Goal: Task Accomplishment & Management: Use online tool/utility

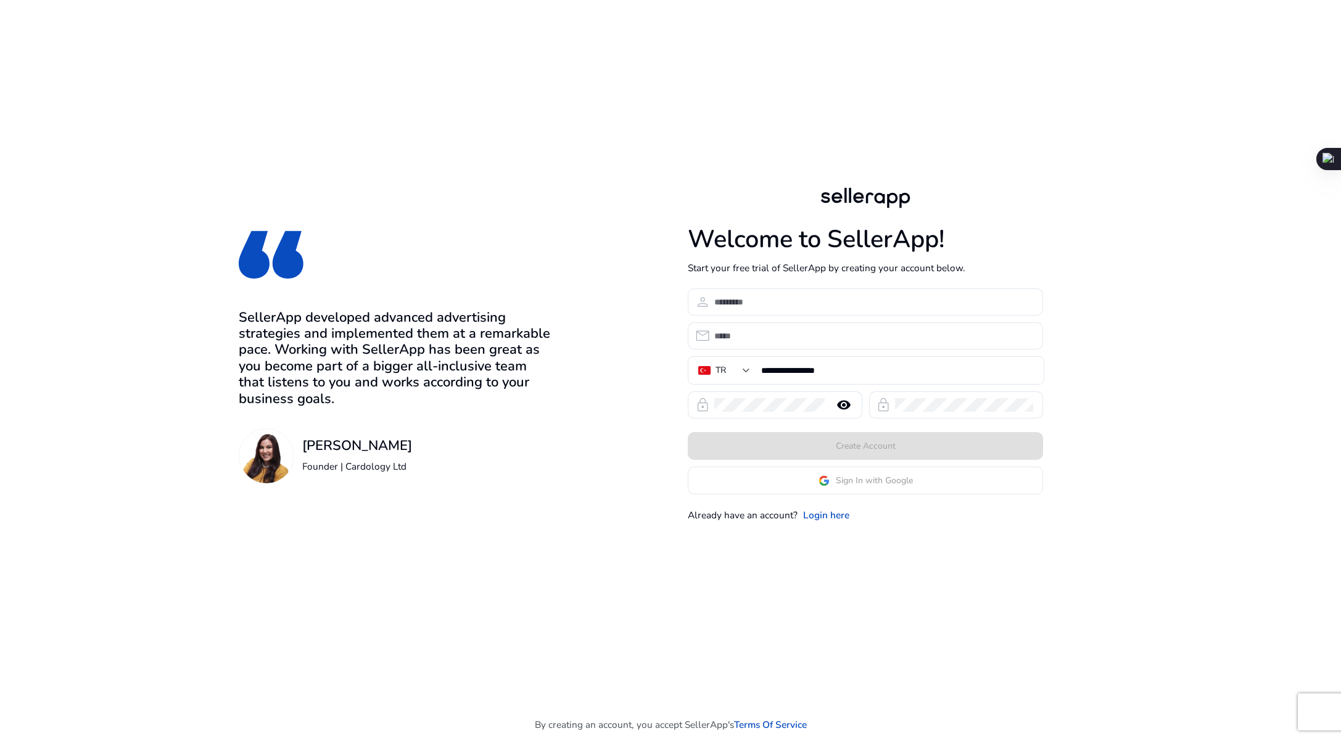
click at [860, 488] on app-google-signin "Sign In with Google" at bounding box center [865, 481] width 355 height 28
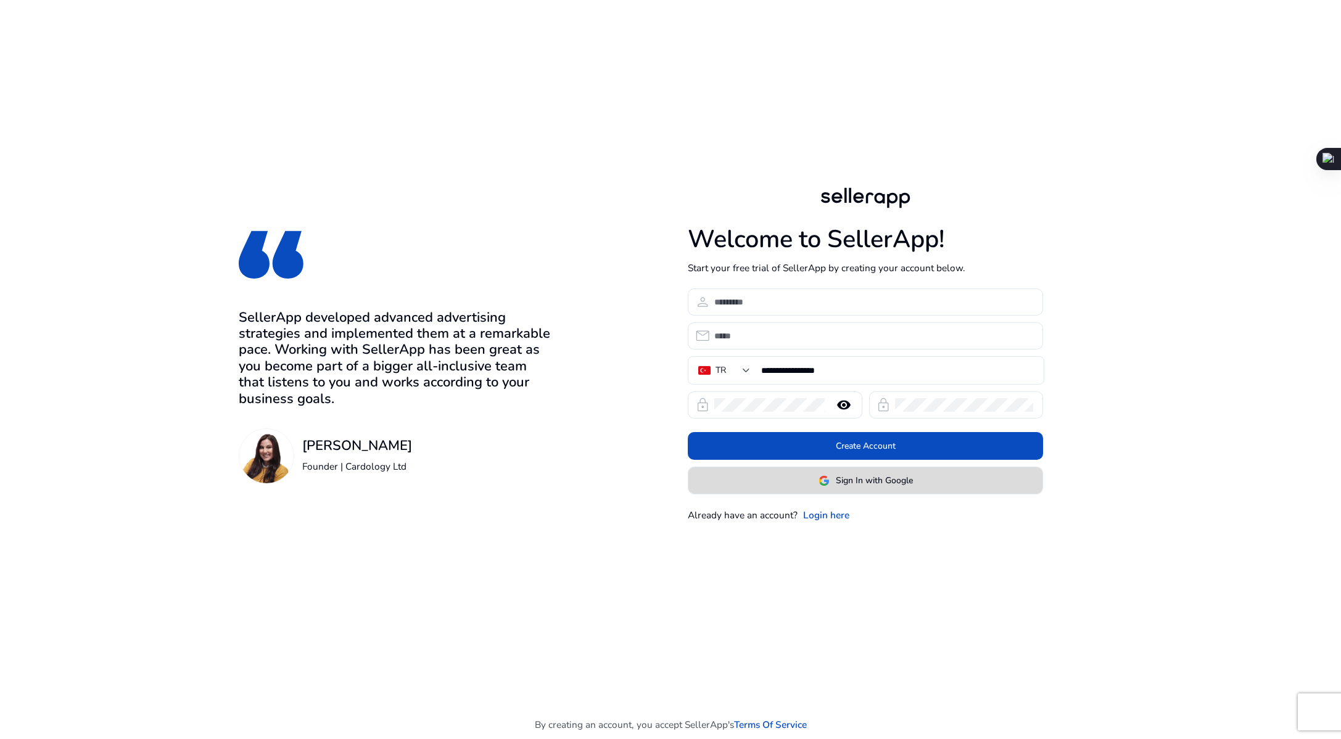
click at [858, 482] on span "Sign In with Google" at bounding box center [874, 480] width 77 height 13
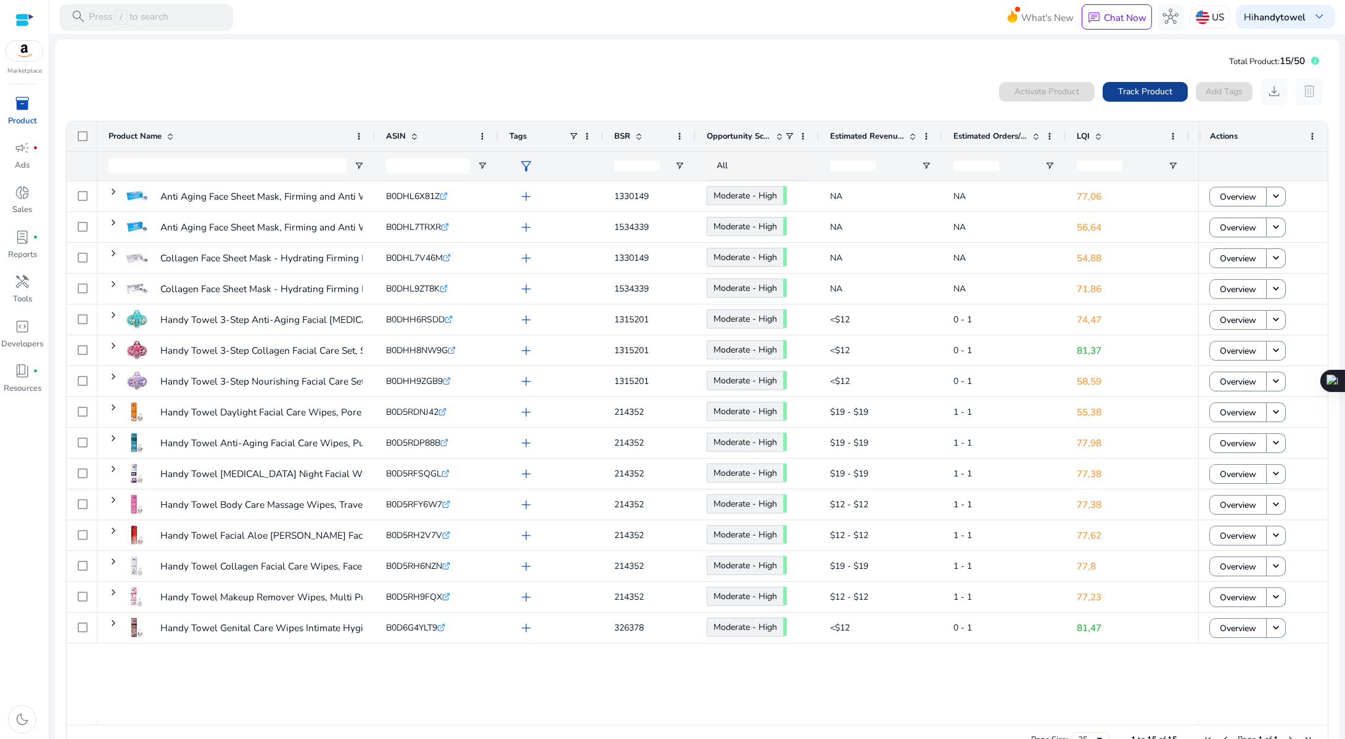
click at [1165, 89] on span "Track Product" at bounding box center [1145, 91] width 54 height 13
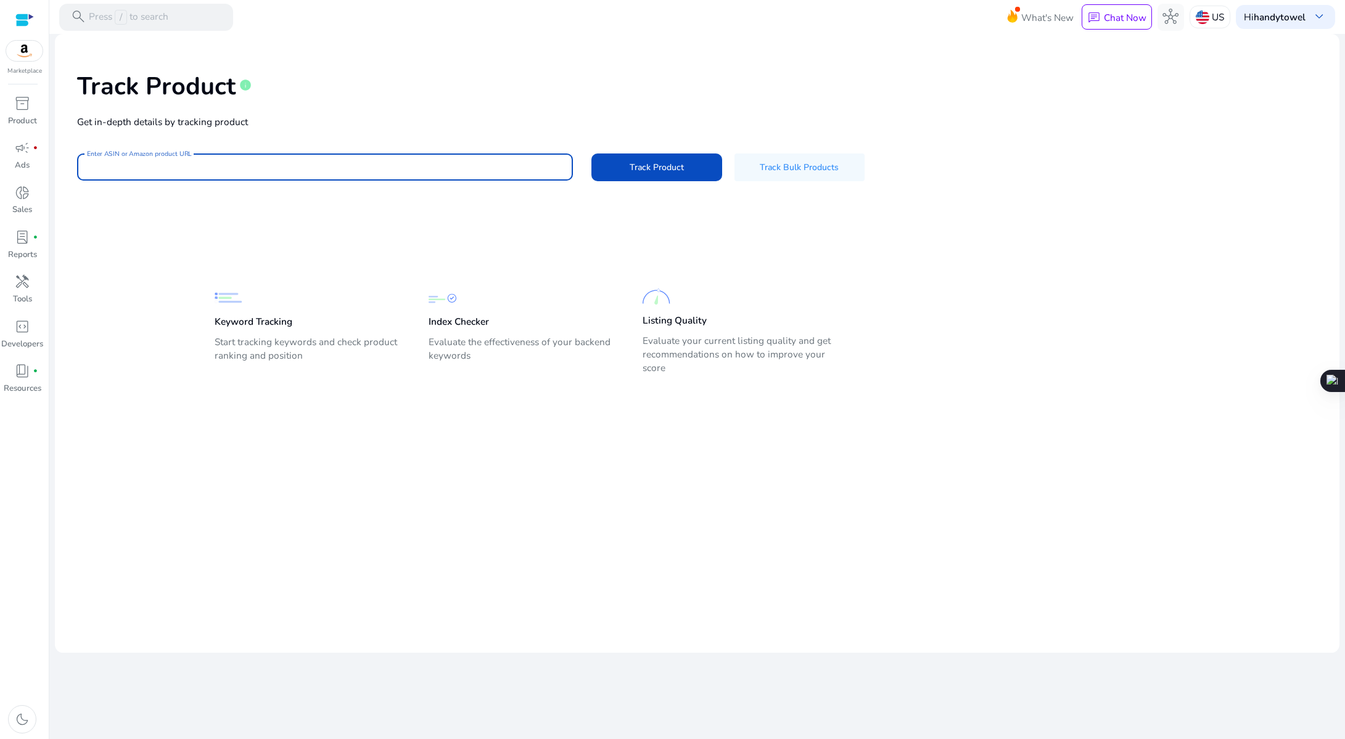
click at [525, 161] on input "Enter ASIN or Amazon product URL" at bounding box center [325, 167] width 477 height 14
paste input "**********"
type input "**********"
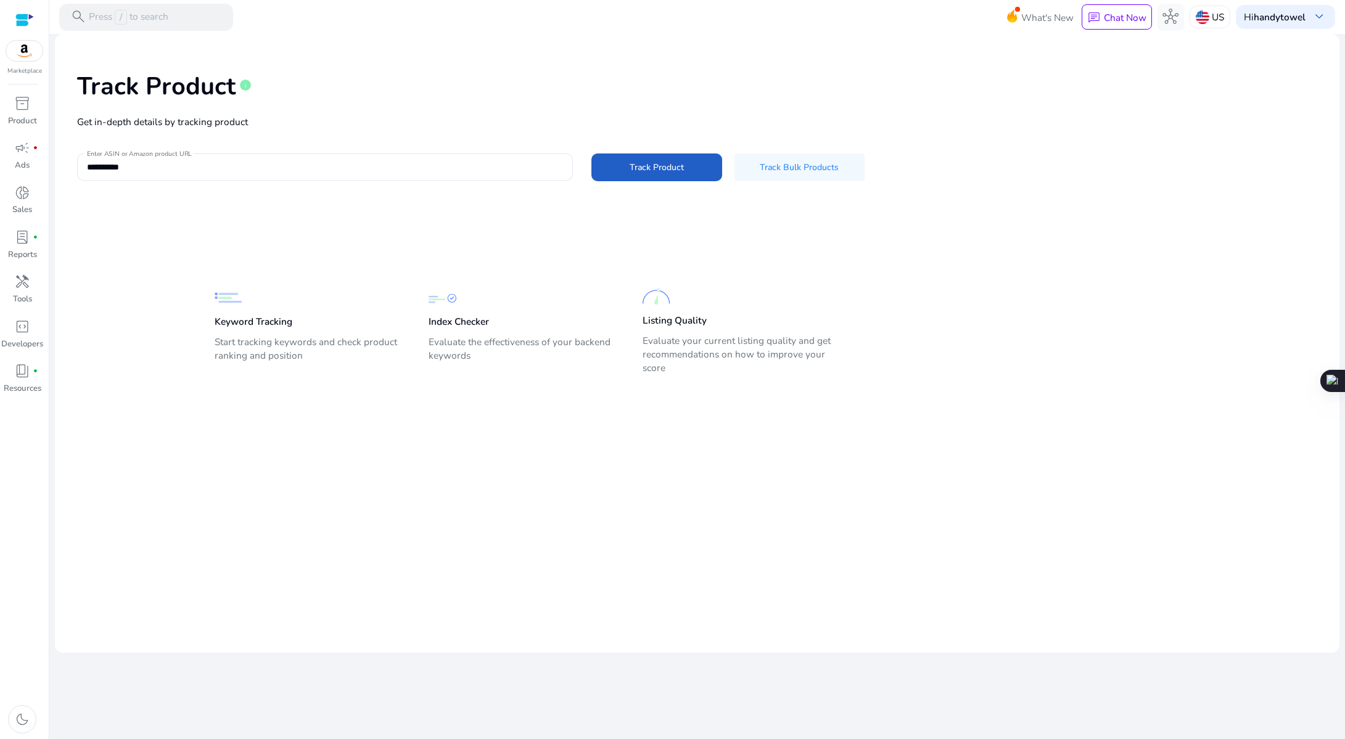
click at [637, 160] on span at bounding box center [656, 167] width 130 height 30
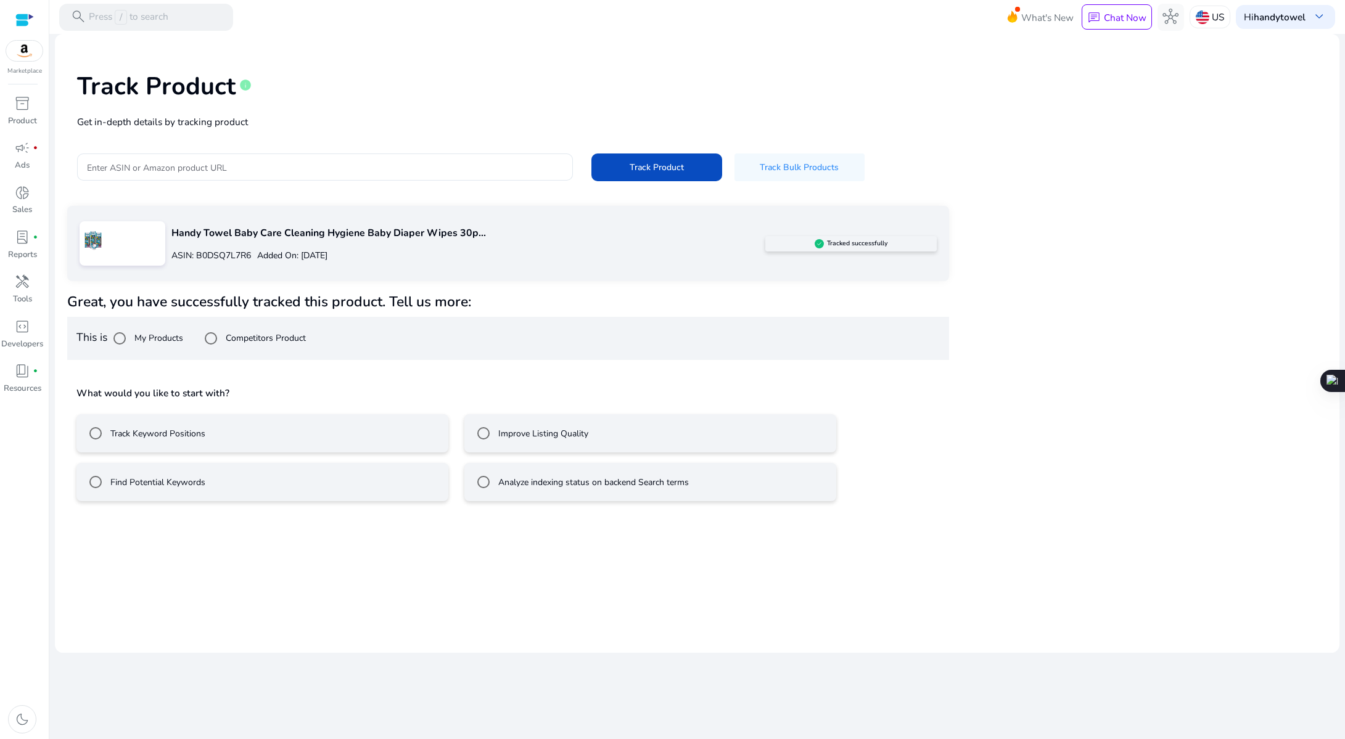
click at [200, 438] on label "Track Keyword Positions" at bounding box center [156, 433] width 97 height 13
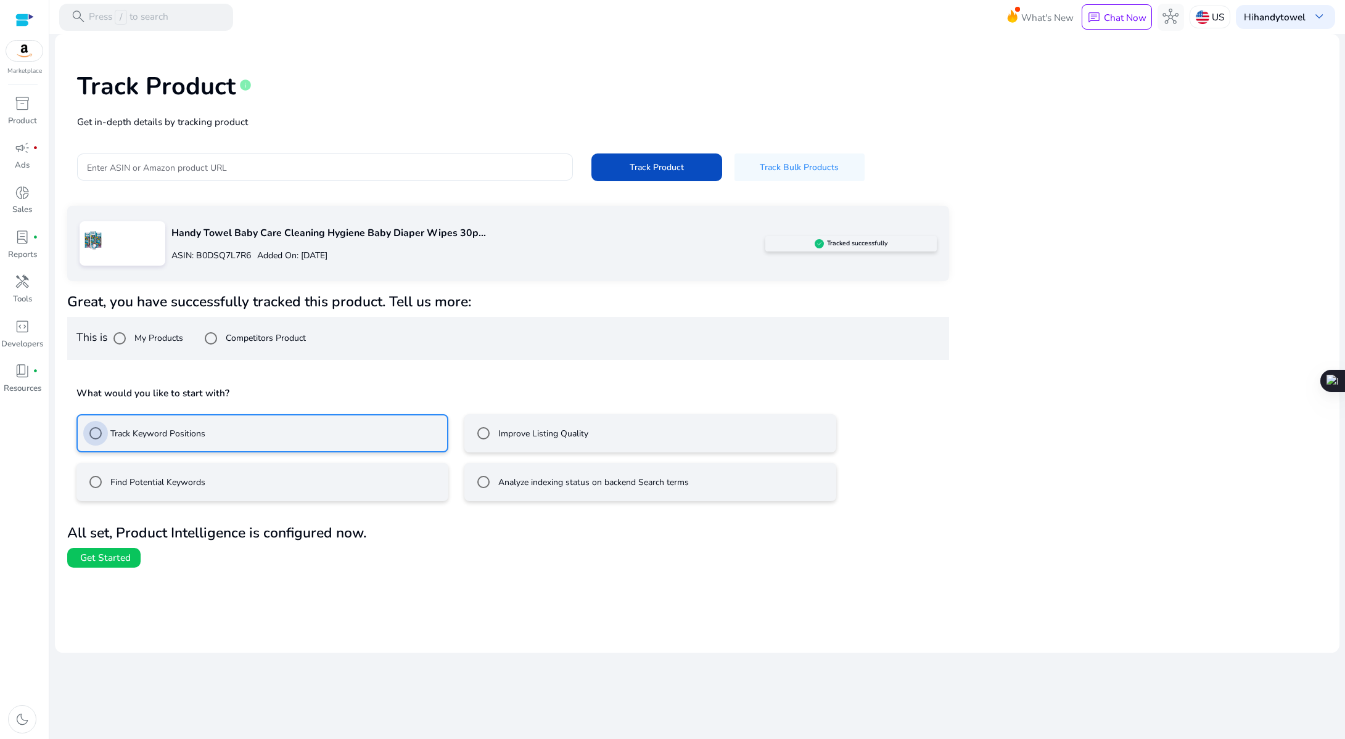
click at [198, 476] on label "Find Potential Keywords" at bounding box center [156, 482] width 97 height 13
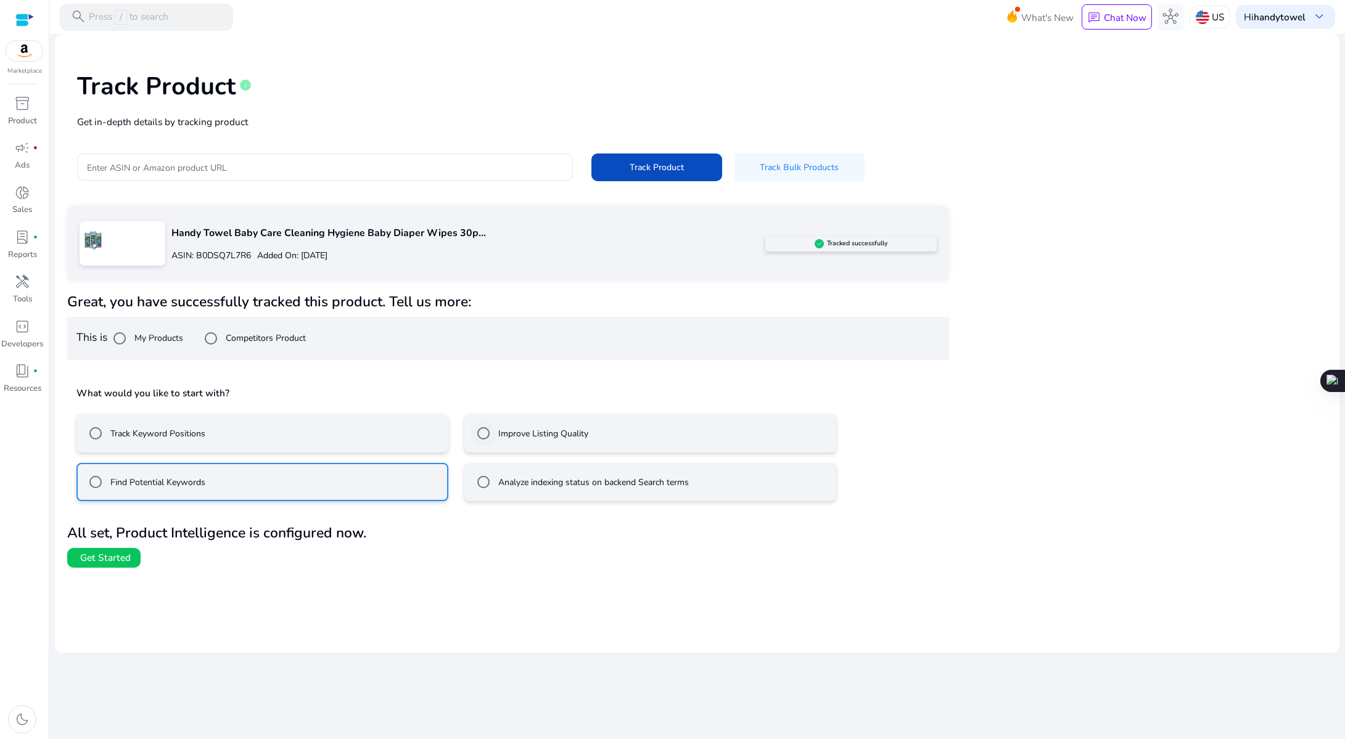
click at [538, 440] on div "Improve Listing Quality" at bounding box center [529, 433] width 117 height 25
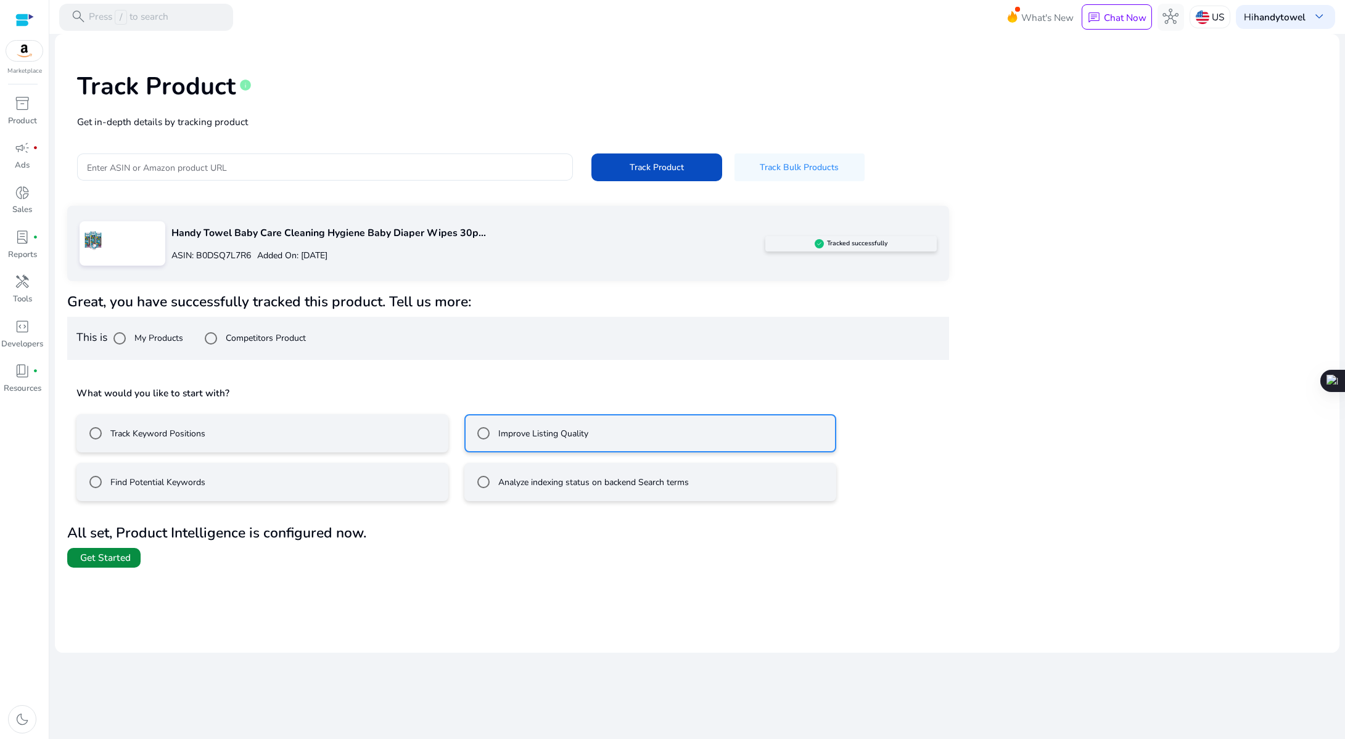
click at [102, 553] on span "Get Started" at bounding box center [105, 558] width 51 height 14
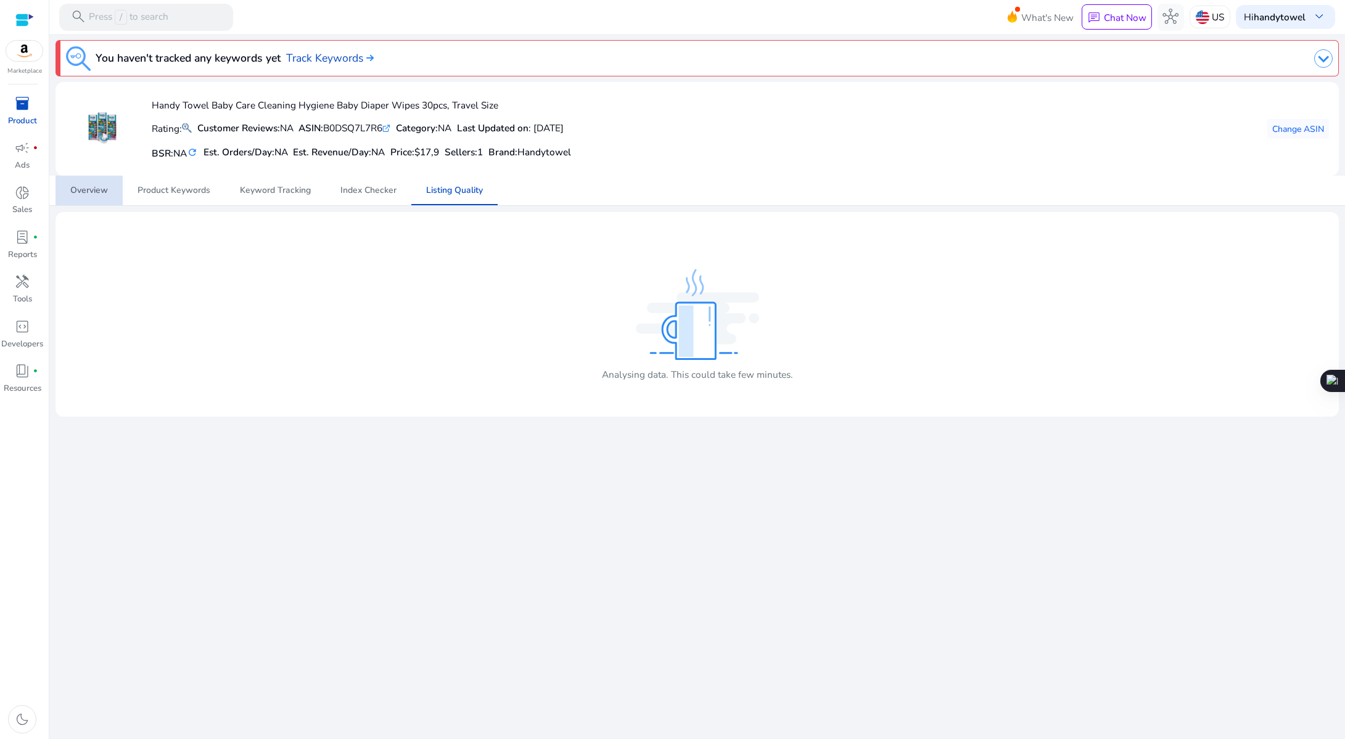
click at [112, 189] on link "Overview" at bounding box center [88, 191] width 67 height 30
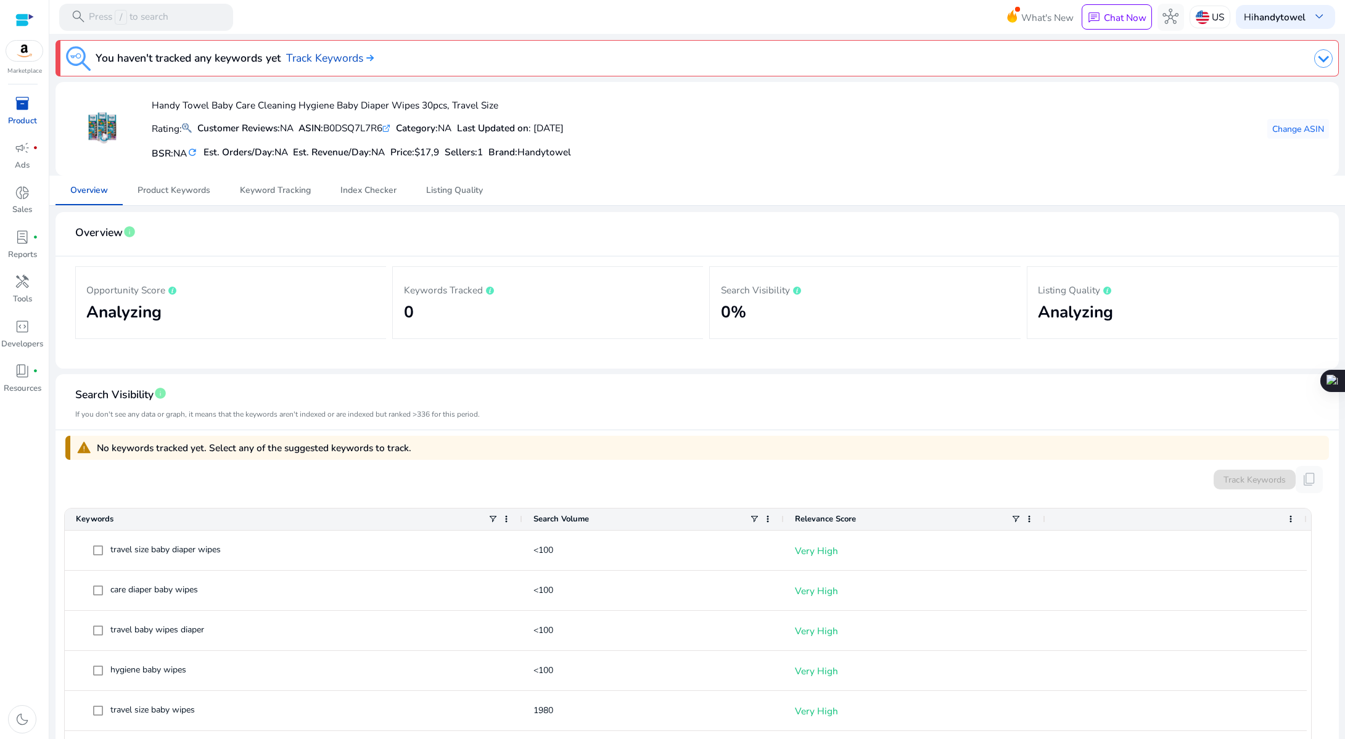
click at [28, 110] on span "inventory_2" at bounding box center [22, 104] width 16 height 16
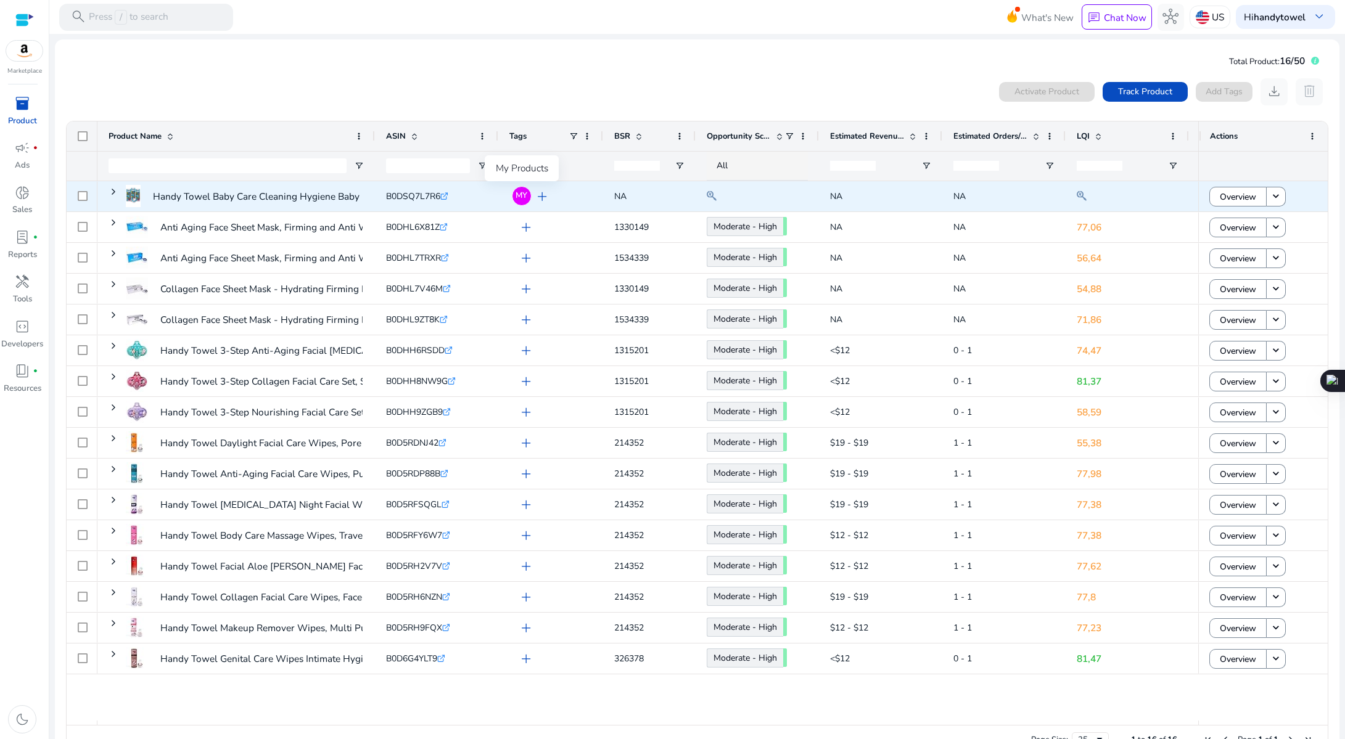
click at [521, 198] on span "MY" at bounding box center [521, 196] width 12 height 8
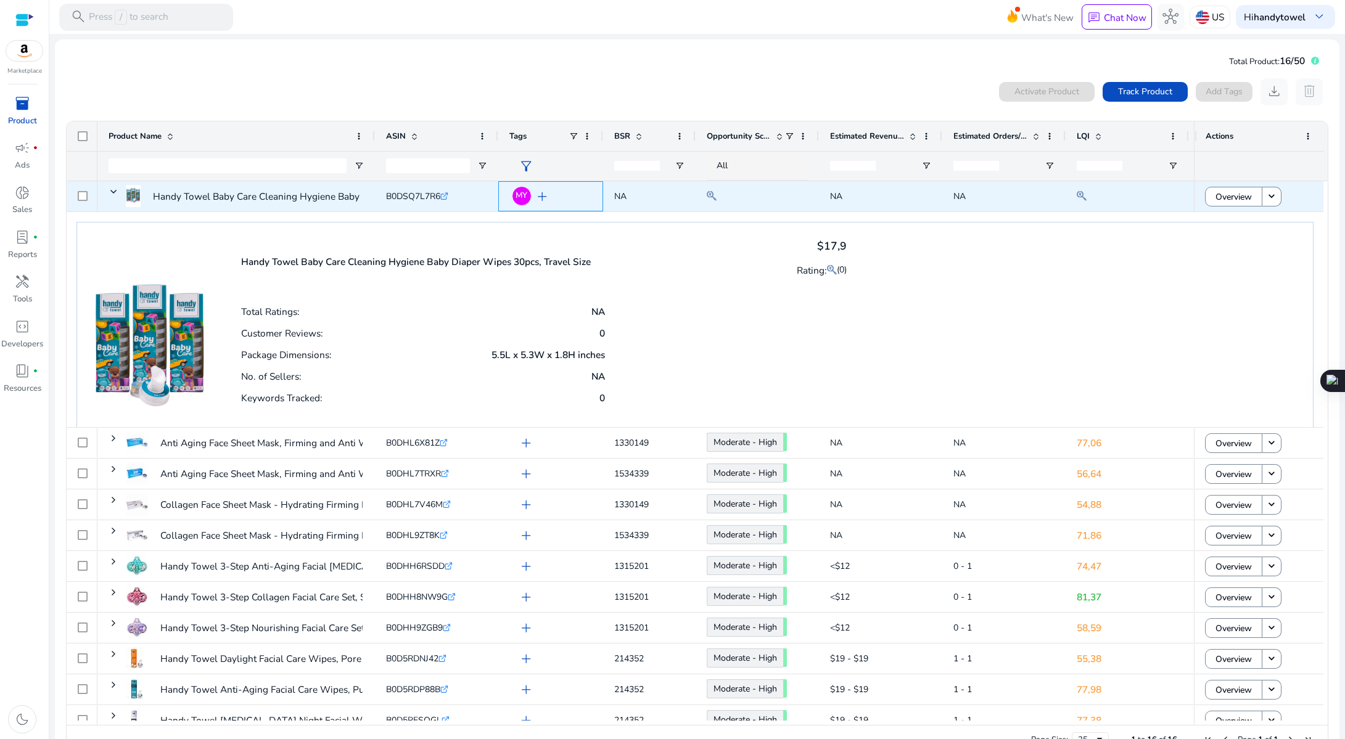
click at [500, 197] on div "MY add" at bounding box center [550, 196] width 105 height 30
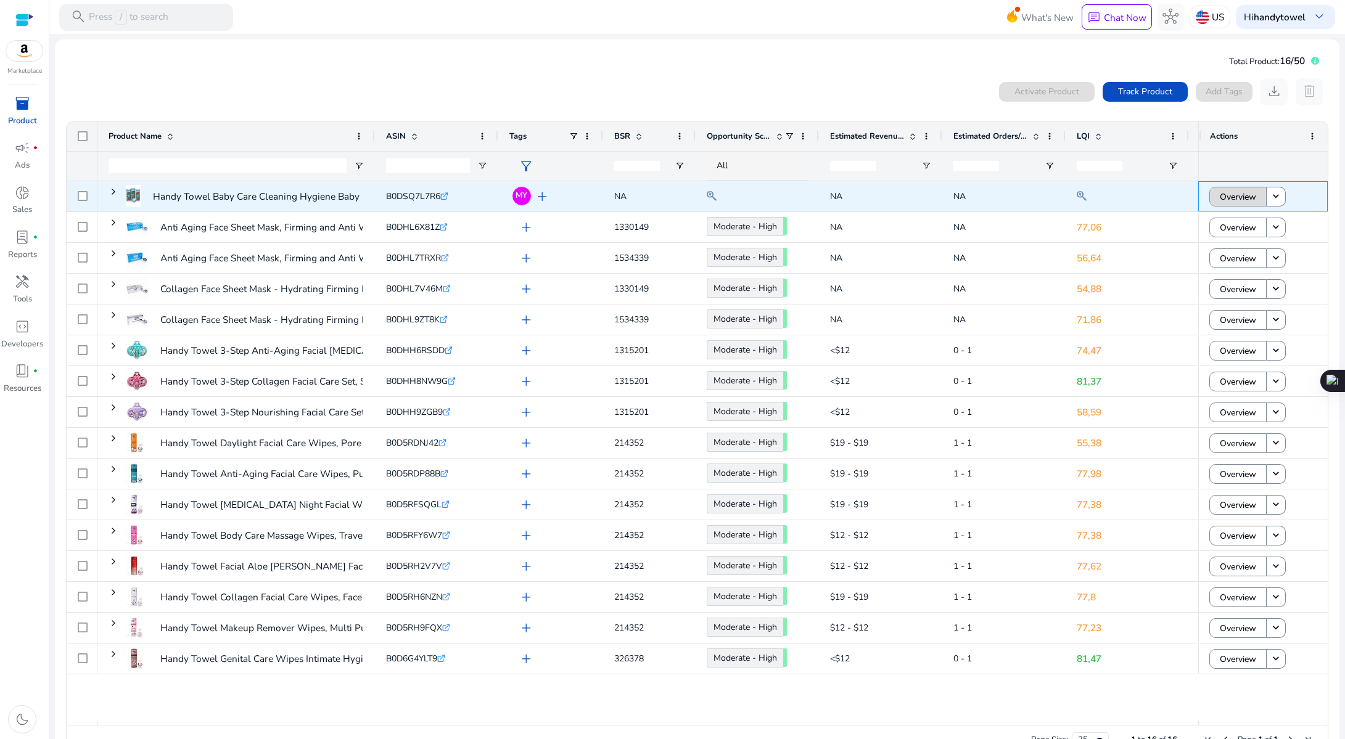
click at [1234, 197] on span "Overview" at bounding box center [1238, 196] width 36 height 25
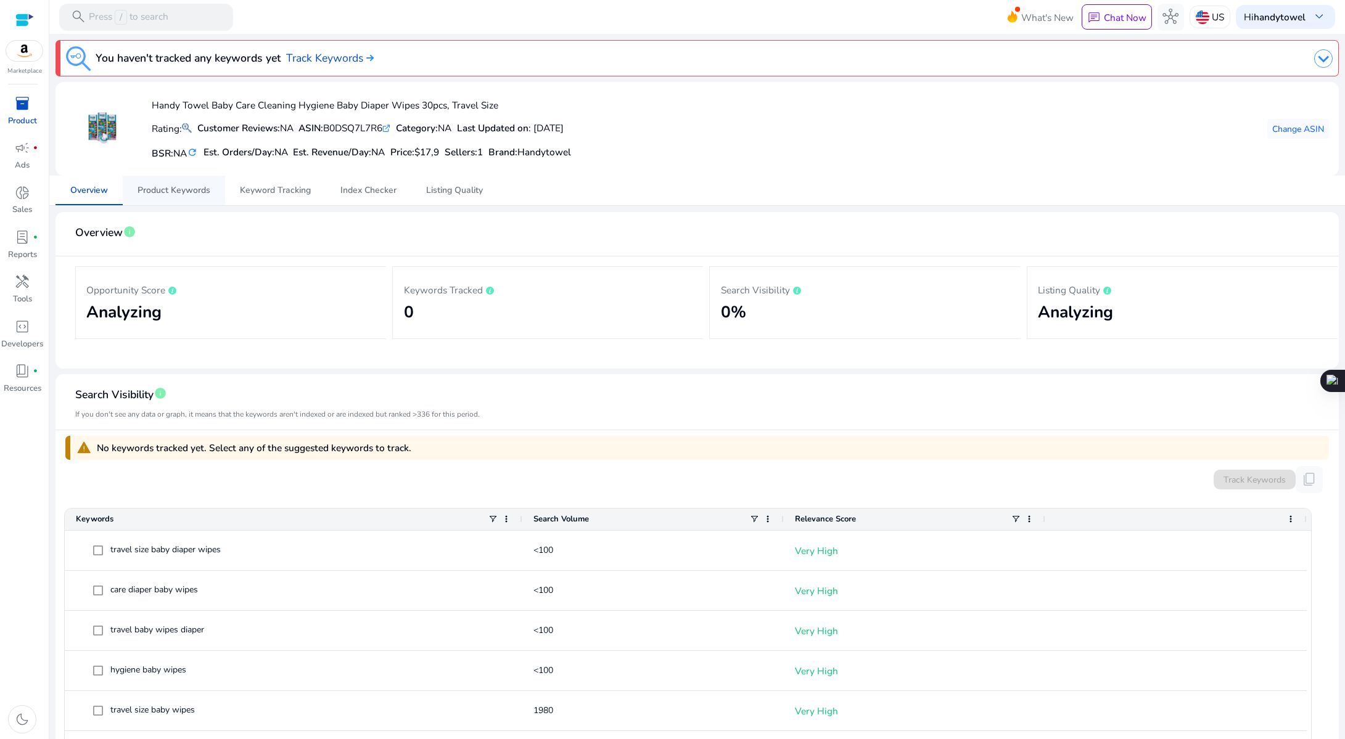
click at [213, 188] on link "Product Keywords" at bounding box center [174, 191] width 102 height 30
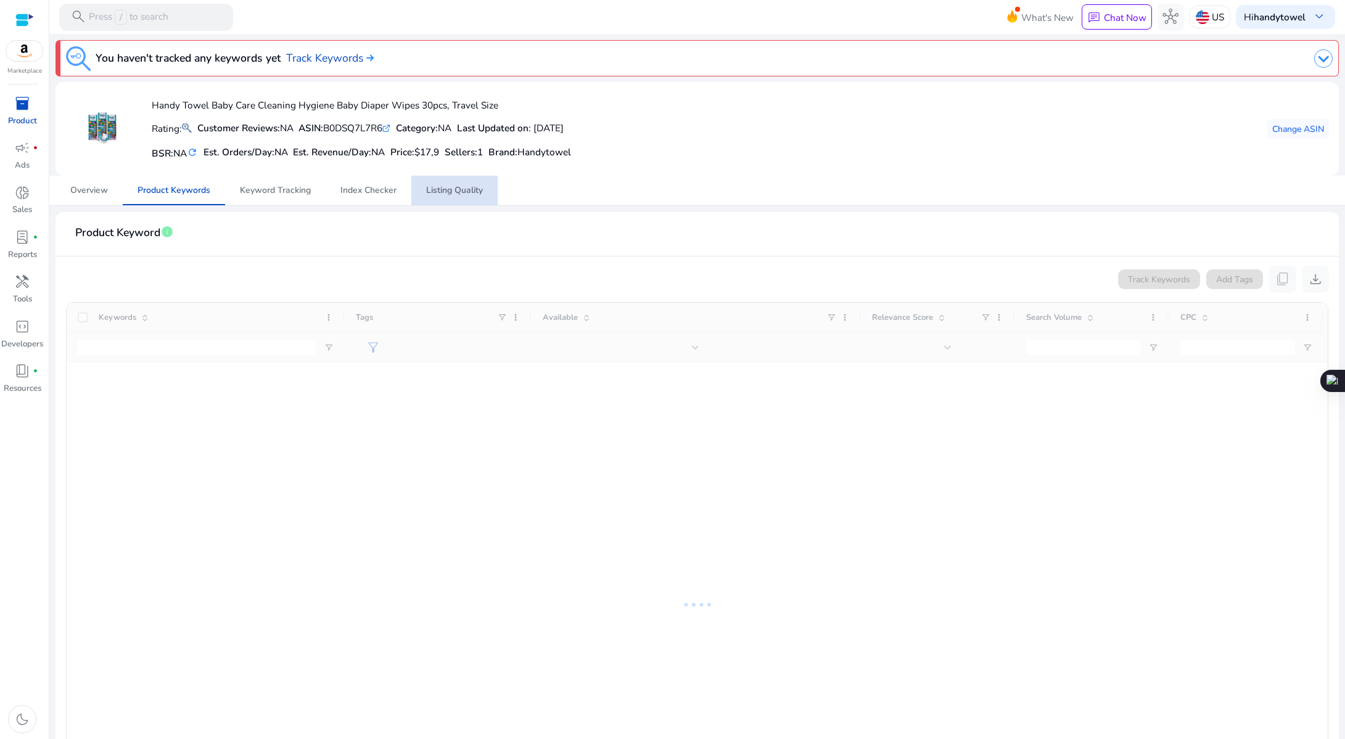
click at [426, 195] on span "Listing Quality" at bounding box center [454, 190] width 57 height 9
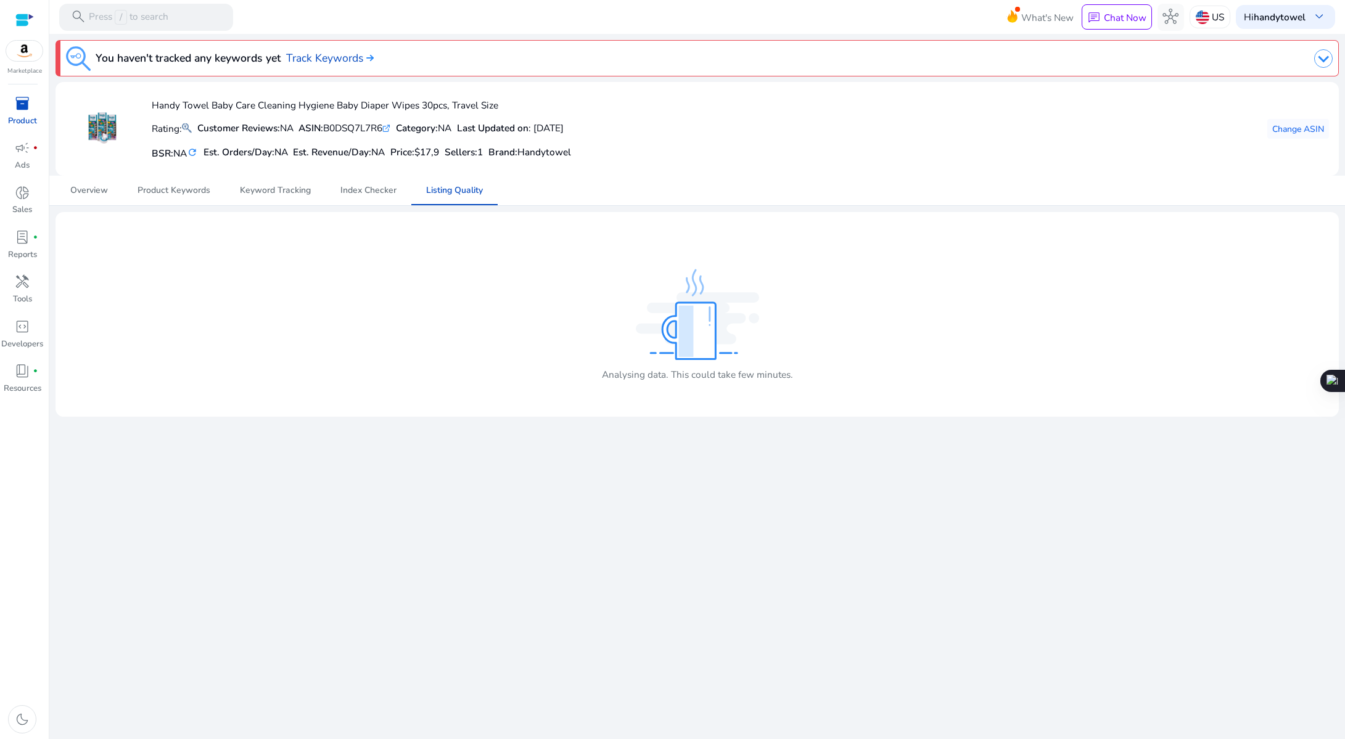
click at [15, 104] on span "inventory_2" at bounding box center [22, 104] width 16 height 16
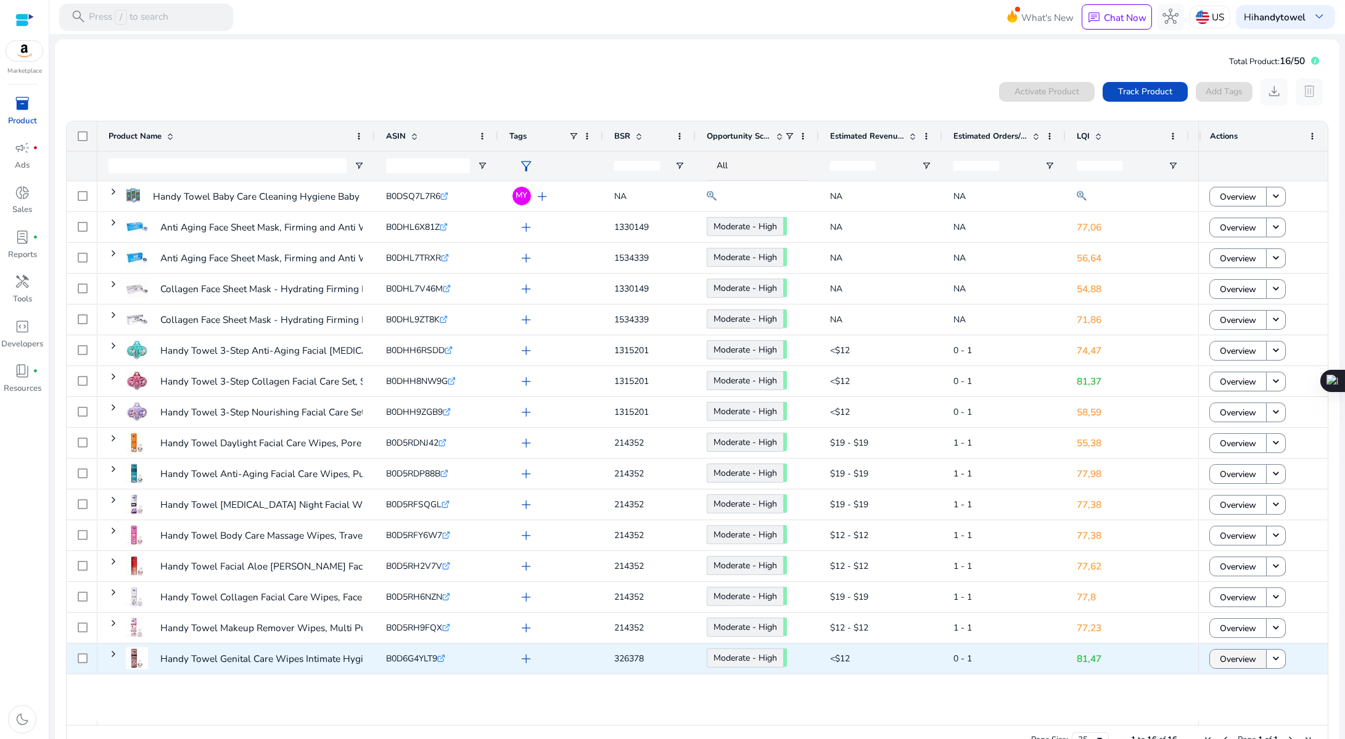
click at [1210, 654] on span at bounding box center [1238, 659] width 56 height 30
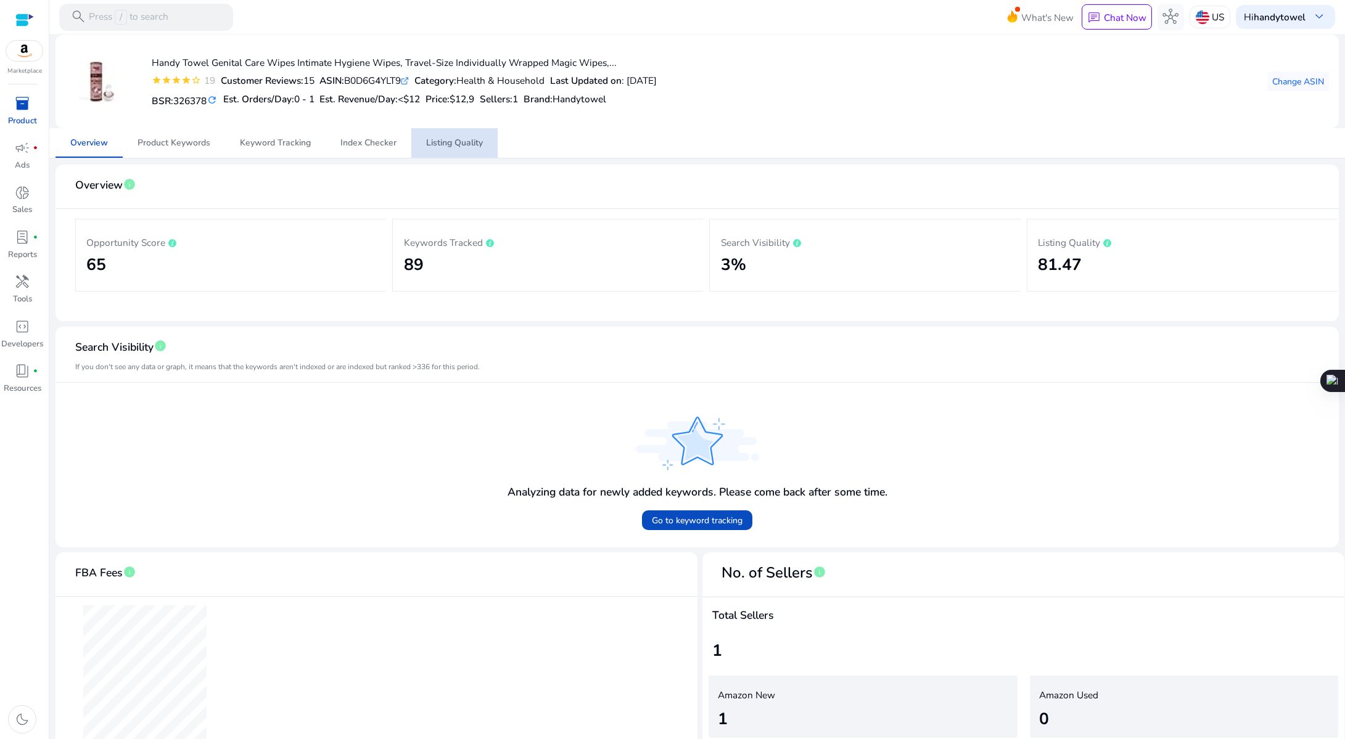
click at [446, 142] on span "Listing Quality" at bounding box center [454, 143] width 57 height 9
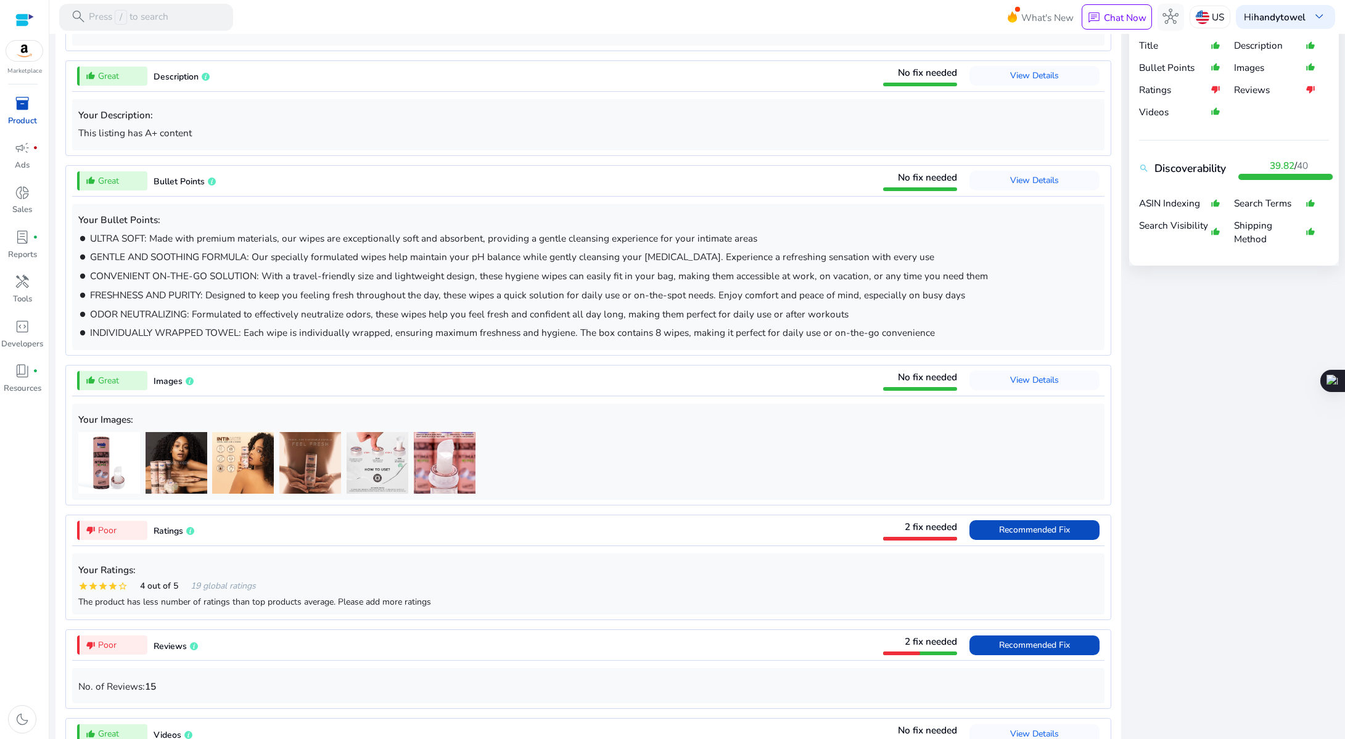
scroll to position [551, 0]
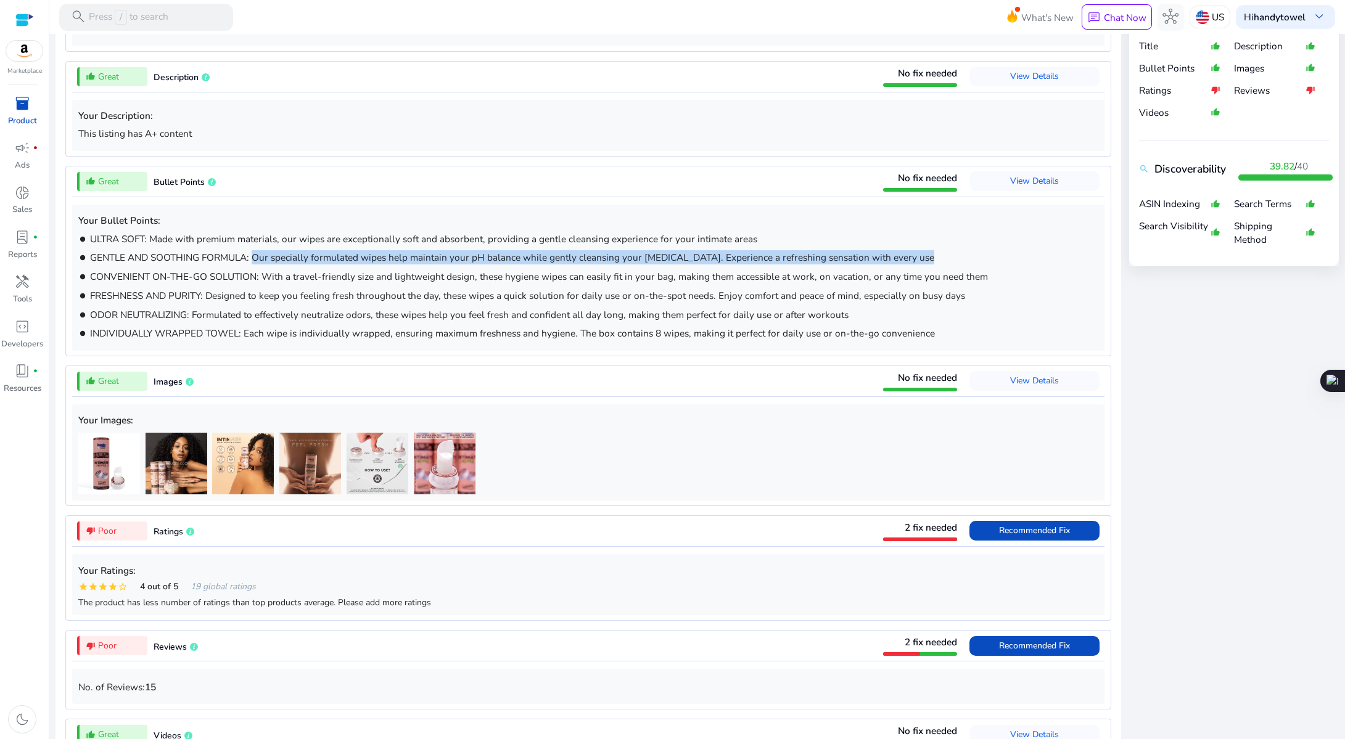
drag, startPoint x: 881, startPoint y: 258, endPoint x: 257, endPoint y: 262, distance: 624.0
click at [257, 262] on span "GENTLE AND SOOTHING FORMULA: Our specially formulated wipes help maintain your …" at bounding box center [512, 257] width 844 height 13
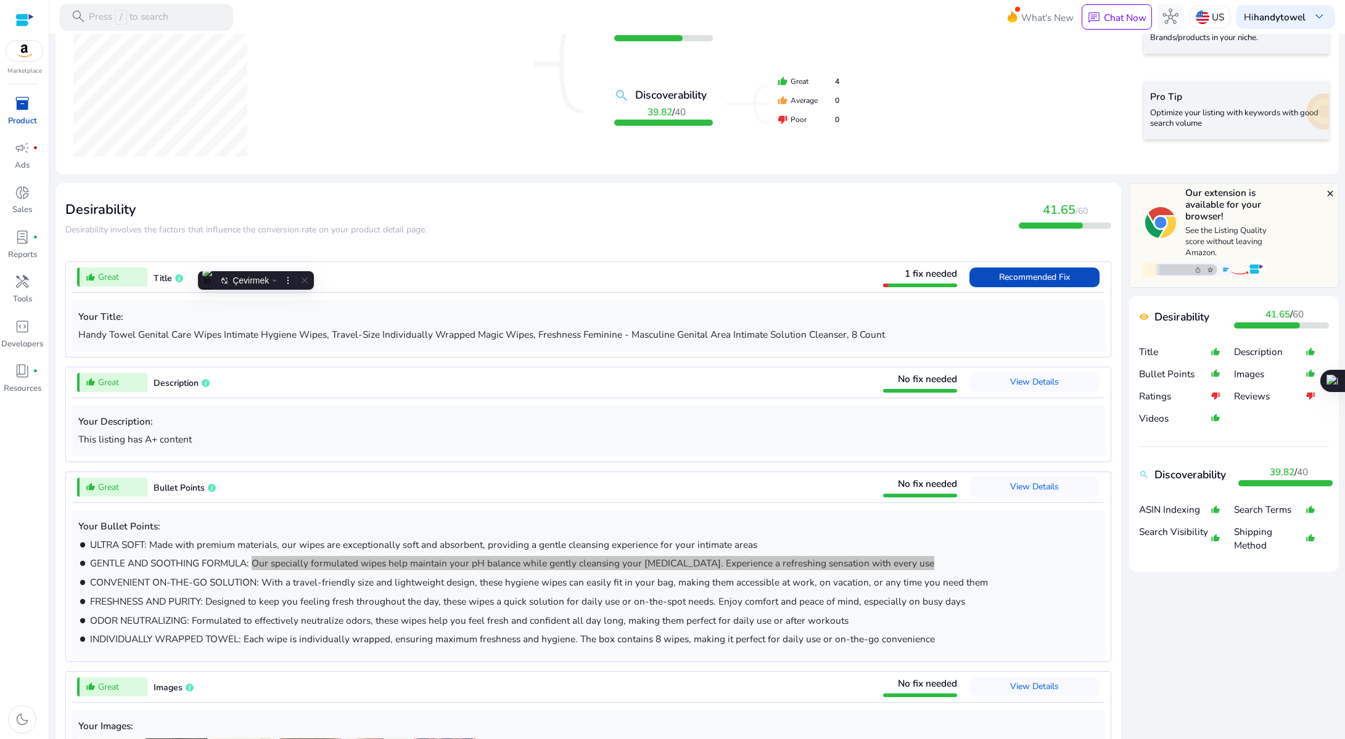
scroll to position [245, 0]
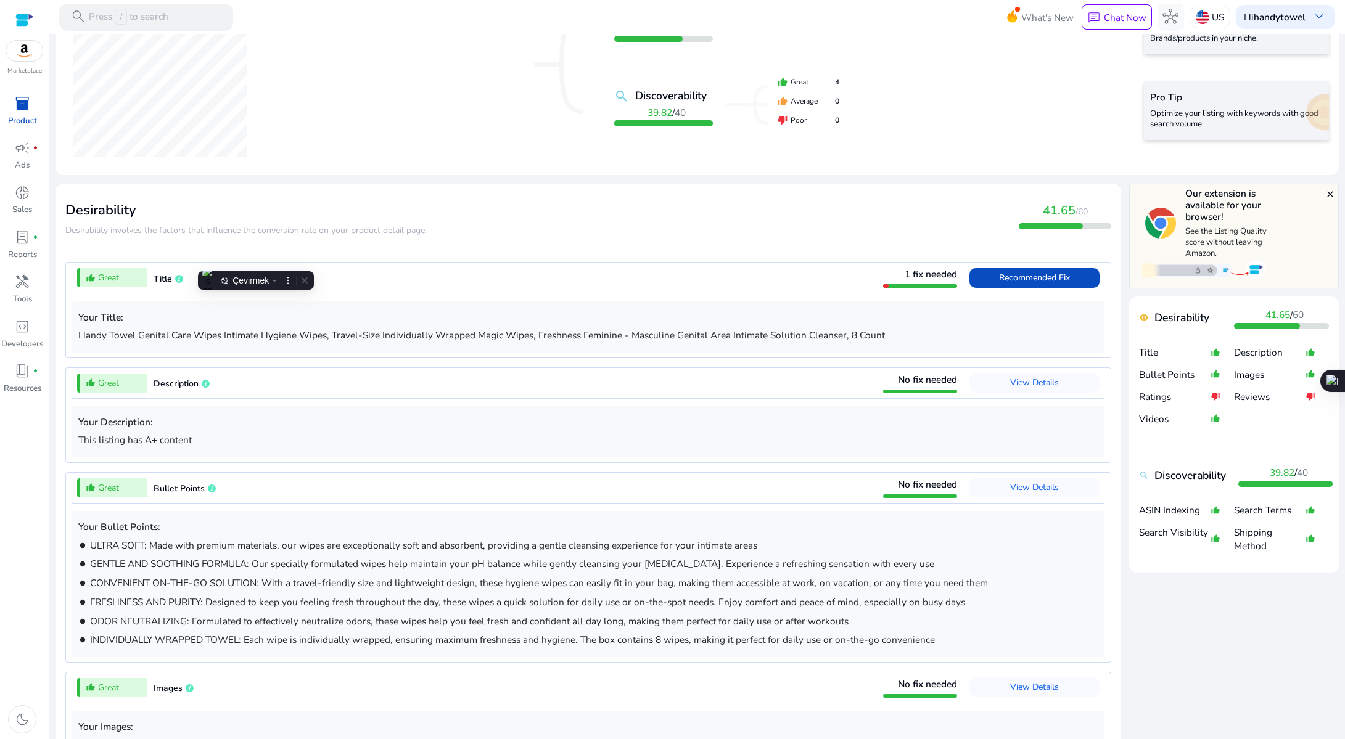
click at [750, 339] on p "Handy Towel Genital Care Wipes Intimate Hygiene Wipes, Travel-Size Individually…" at bounding box center [588, 335] width 1020 height 14
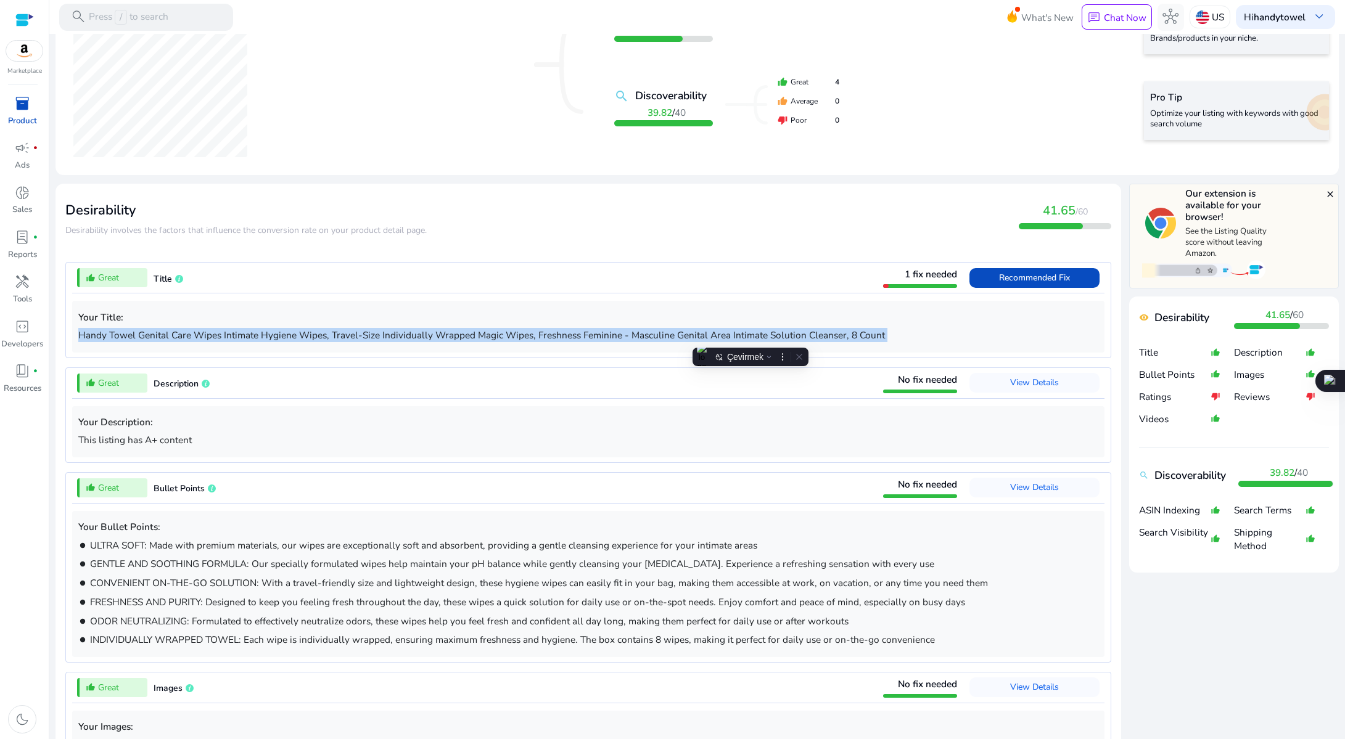
click at [750, 339] on p "Handy Towel Genital Care Wipes Intimate Hygiene Wipes, Travel-Size Individually…" at bounding box center [588, 335] width 1020 height 14
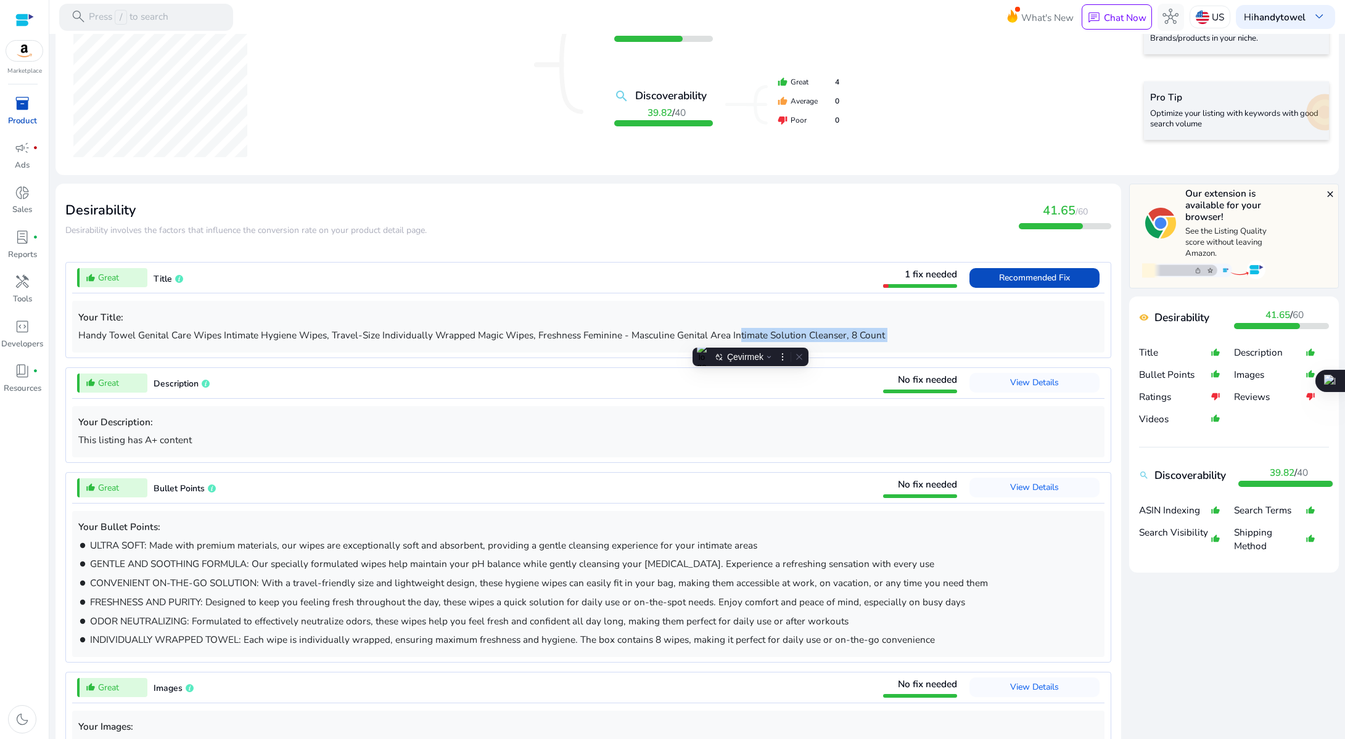
click at [737, 339] on p "Handy Towel Genital Care Wipes Intimate Hygiene Wipes, Travel-Size Individually…" at bounding box center [588, 335] width 1020 height 14
click at [885, 334] on p "Handy Towel Genital Care Wipes Intimate Hygiene Wipes, Travel-Size Individually…" at bounding box center [588, 335] width 1020 height 14
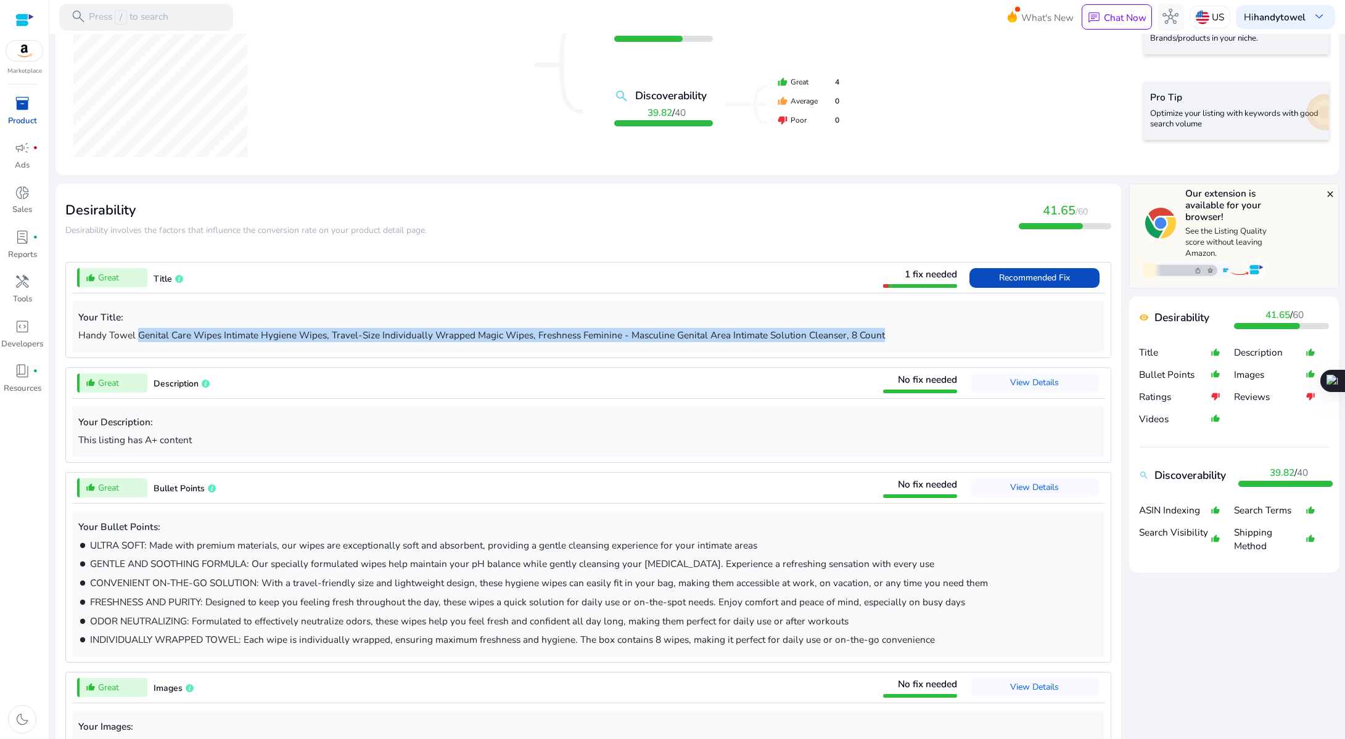
drag, startPoint x: 878, startPoint y: 335, endPoint x: 148, endPoint y: 334, distance: 730.1
click at [139, 334] on p "Handy Towel Genital Care Wipes Intimate Hygiene Wipes, Travel-Size Individually…" at bounding box center [588, 335] width 1020 height 14
copy p "Genital Care Wipes Intimate Hygiene Wipes, Travel-Size Individually Wrapped Mag…"
click at [25, 112] on span "inventory_2" at bounding box center [22, 104] width 16 height 16
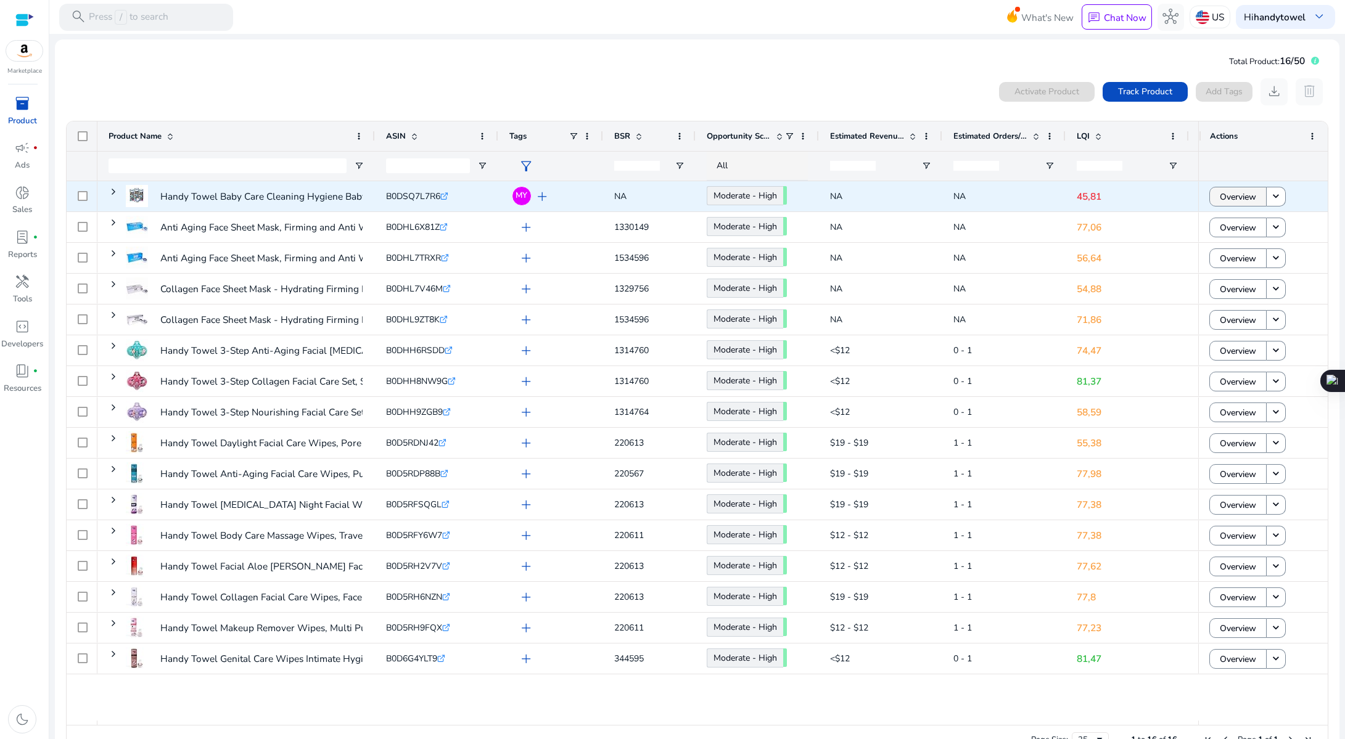
click at [1220, 199] on span "Overview" at bounding box center [1238, 196] width 36 height 25
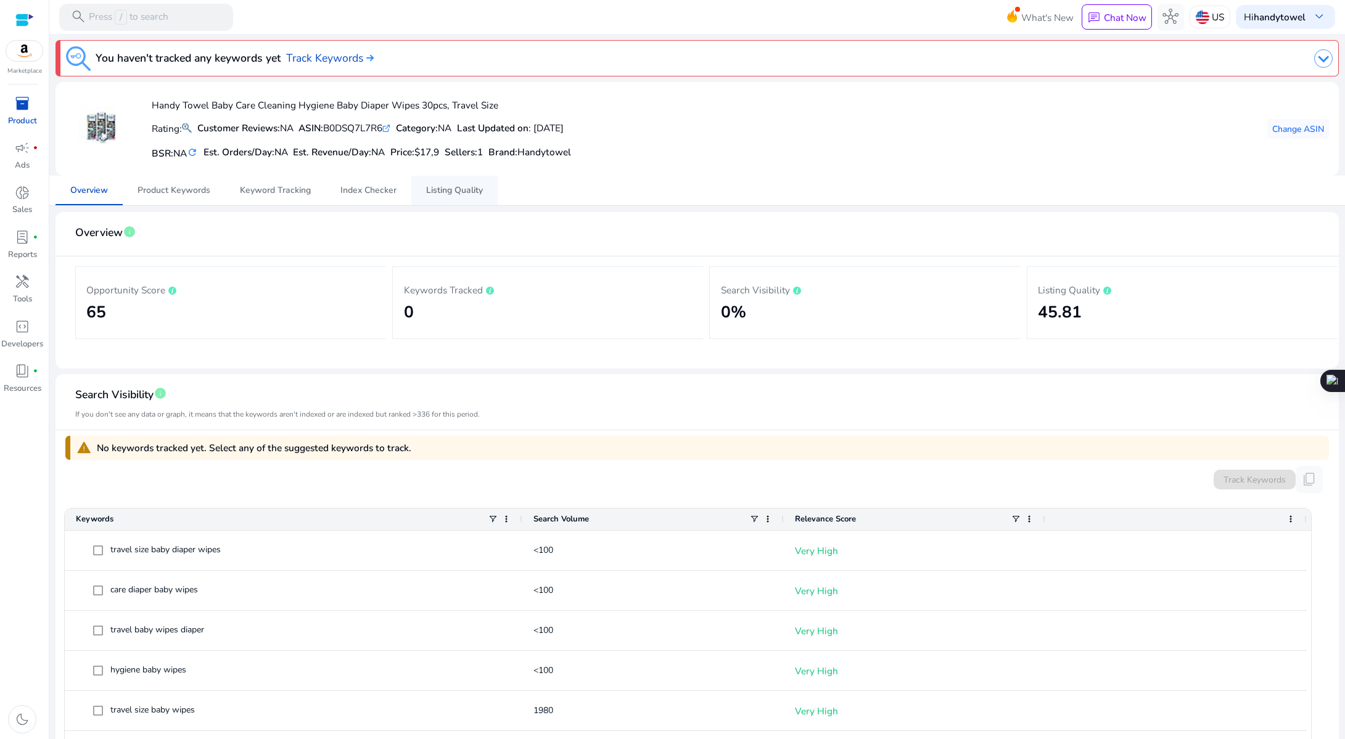
click at [437, 184] on span "Listing Quality" at bounding box center [454, 191] width 57 height 30
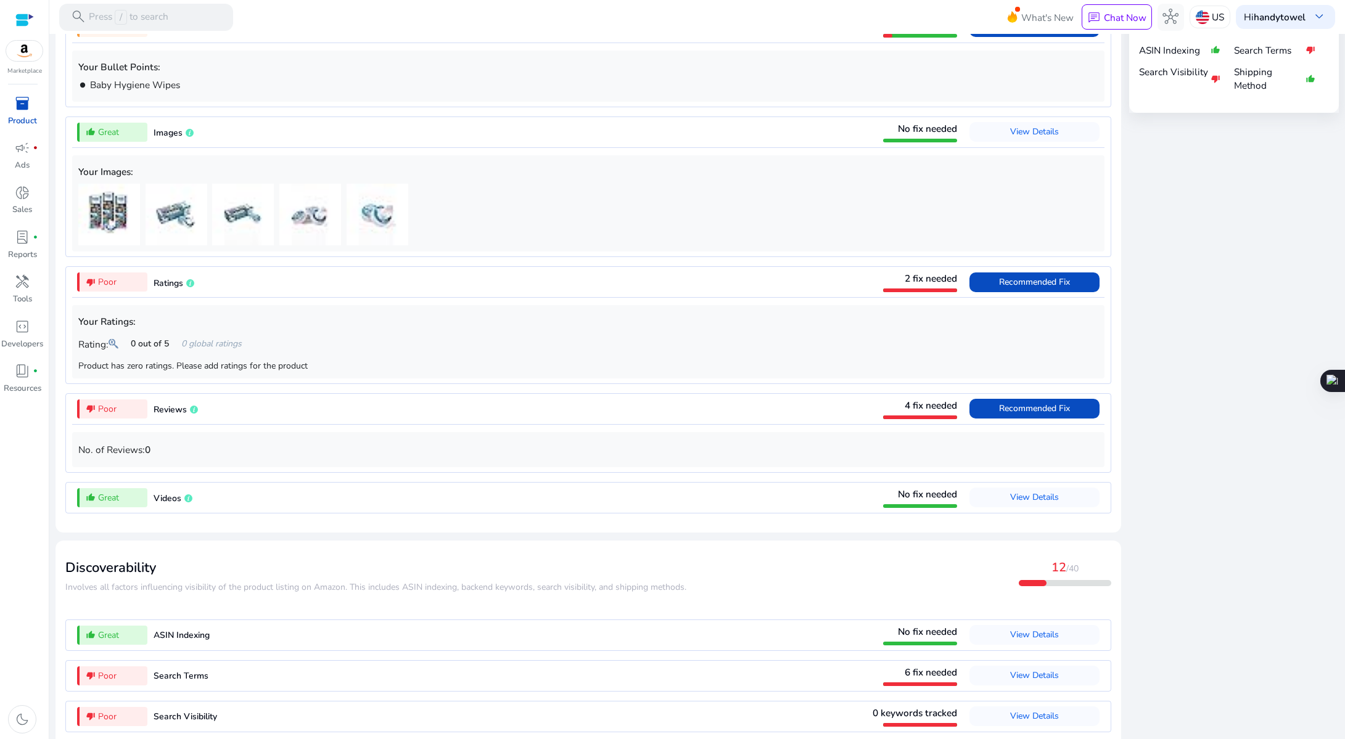
scroll to position [821, 0]
